Goal: Task Accomplishment & Management: Use online tool/utility

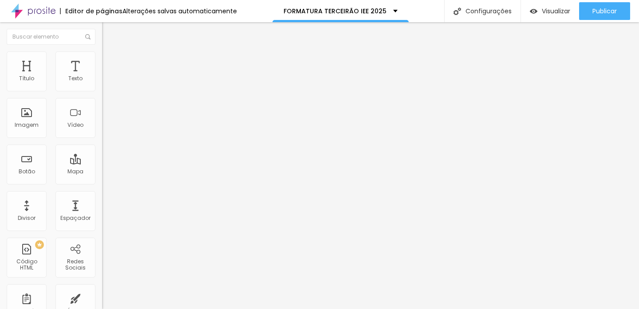
click at [102, 183] on input "https://" at bounding box center [155, 178] width 107 height 9
paste input "[URL][DOMAIN_NAME]"
type input "https://[URL][DOMAIN_NAME]"
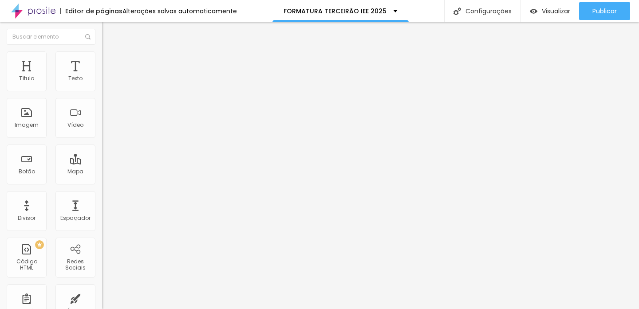
click at [102, 198] on div "Abrir em uma nova aba" at bounding box center [153, 196] width 102 height 4
click at [102, 83] on input "Solicite um orçamento" at bounding box center [155, 79] width 107 height 9
drag, startPoint x: 81, startPoint y: 100, endPoint x: 0, endPoint y: 100, distance: 80.8
click at [102, 100] on div "Texto Solicite um orçamento Alinhamento Tamanho Normal Pequeno Normal Grande Li…" at bounding box center [153, 136] width 102 height 134
type input "PAGUE AQUI"
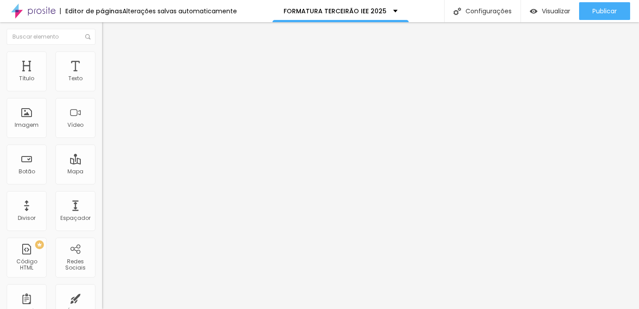
click at [109, 33] on div "Editar Mapa" at bounding box center [134, 32] width 50 height 7
click at [82, 166] on div "Mapa" at bounding box center [75, 165] width 40 height 40
click at [82, 174] on div "Mapa" at bounding box center [75, 172] width 16 height 6
click at [102, 83] on input "Alboom [GEOGRAPHIC_DATA]" at bounding box center [155, 79] width 107 height 9
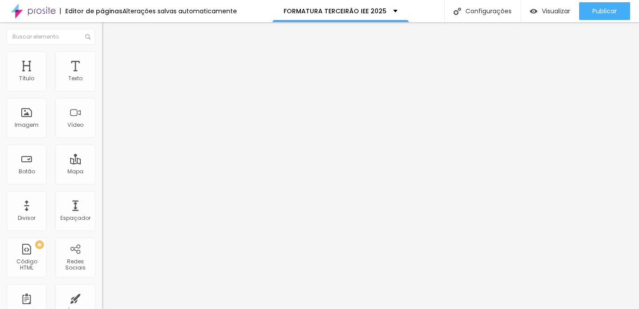
drag, startPoint x: 57, startPoint y: 99, endPoint x: 11, endPoint y: 99, distance: 46.6
click at [102, 83] on input "Alboom [GEOGRAPHIC_DATA]" at bounding box center [155, 79] width 107 height 9
drag, startPoint x: 47, startPoint y: 99, endPoint x: 0, endPoint y: 100, distance: 46.6
click at [102, 100] on div "Endereço ESTUD Alinhamento 15 Zoom" at bounding box center [153, 158] width 102 height 178
paste input "ÃNGA | ESTÚDIO CRIATIVO"
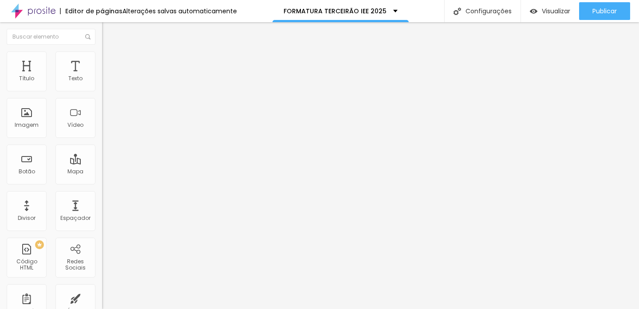
type input "ÃNGA | ESTÚDIO CRIATIVO"
click at [110, 63] on span "Avançado" at bounding box center [124, 67] width 29 height 8
click at [102, 57] on li "Estilo" at bounding box center [153, 55] width 102 height 9
click at [102, 51] on img at bounding box center [106, 47] width 8 height 8
click at [109, 34] on div "Editar Mapa" at bounding box center [134, 32] width 50 height 7
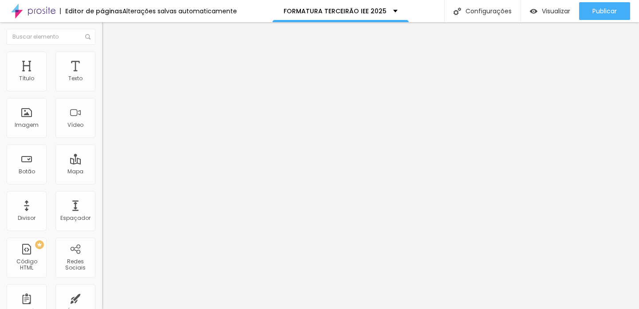
click at [115, 98] on div "Conectar" at bounding box center [131, 89] width 32 height 18
click at [24, 127] on div "Imagem" at bounding box center [27, 125] width 24 height 6
click at [32, 121] on div "Imagem" at bounding box center [27, 118] width 40 height 40
click at [26, 122] on div "Imagem" at bounding box center [27, 125] width 24 height 6
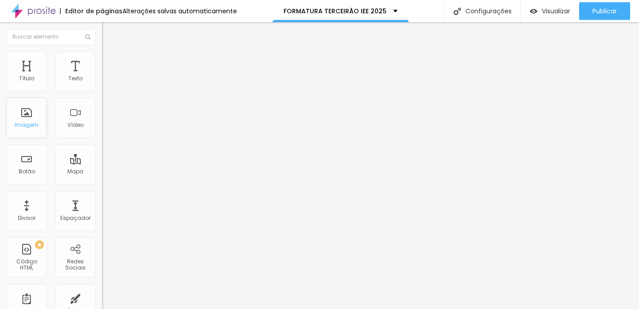
click at [26, 122] on div "Imagem" at bounding box center [27, 125] width 24 height 6
click at [102, 76] on span "Trocar imagem" at bounding box center [126, 73] width 48 height 8
click at [184, 309] on div at bounding box center [319, 315] width 639 height 0
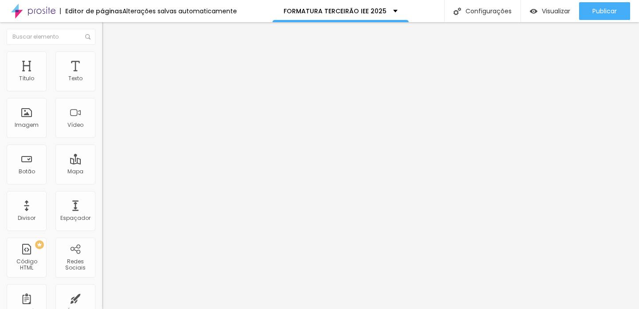
click at [109, 33] on img "button" at bounding box center [112, 32] width 7 height 7
click at [31, 122] on div "Imagem" at bounding box center [27, 125] width 24 height 6
click at [110, 61] on span "Estilo" at bounding box center [117, 58] width 14 height 8
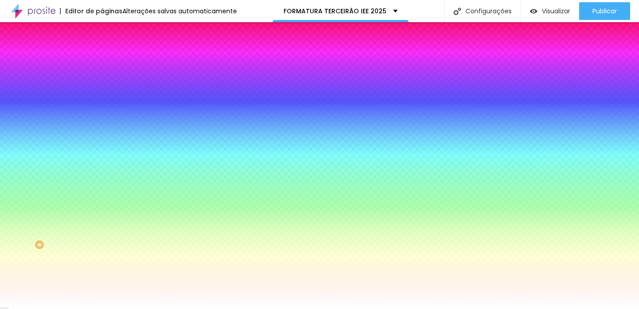
click at [102, 82] on span "Trocar imagem" at bounding box center [126, 78] width 48 height 8
click at [102, 81] on div "Trocar imagem" at bounding box center [153, 78] width 102 height 6
click at [102, 82] on span "Trocar imagem" at bounding box center [126, 78] width 48 height 8
